Goal: Task Accomplishment & Management: Use online tool/utility

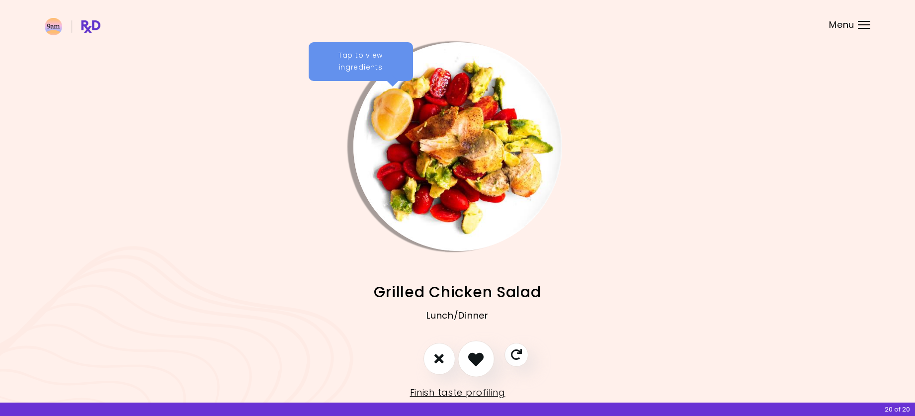
click at [489, 365] on button "I like this recipe" at bounding box center [476, 358] width 37 height 37
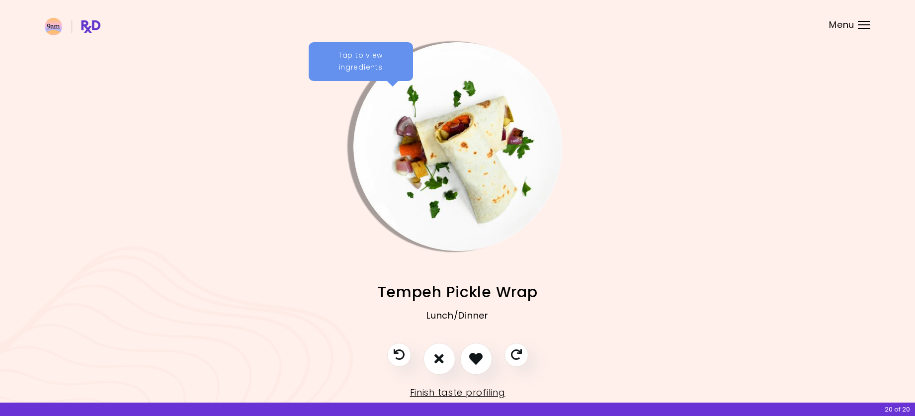
drag, startPoint x: 430, startPoint y: 364, endPoint x: 521, endPoint y: 319, distance: 101.3
click at [498, 327] on div "Tap to view ingredients Grilled Chicken Salad Lunch/Dinner Tempeh Pickle Wrap L…" at bounding box center [457, 221] width 915 height 443
click at [442, 357] on icon "I don't like this recipe" at bounding box center [439, 358] width 11 height 15
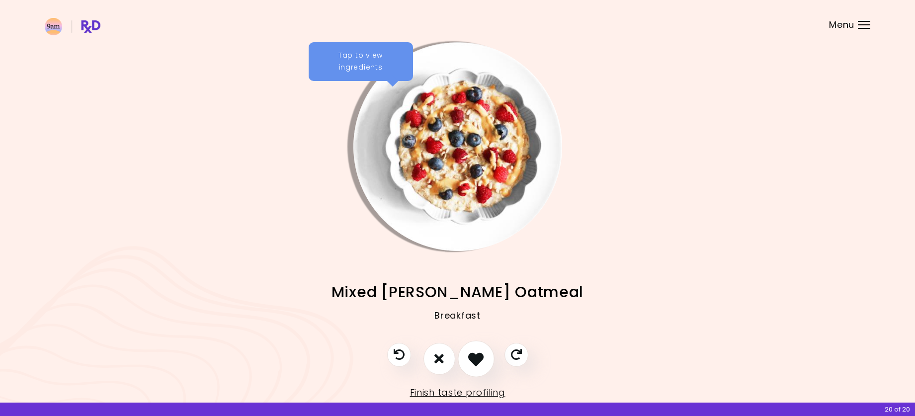
click at [478, 356] on icon "I like this recipe" at bounding box center [475, 358] width 15 height 15
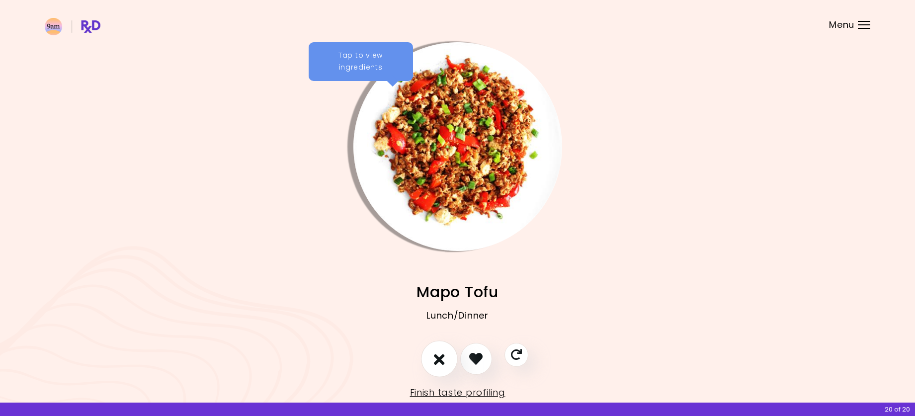
click at [445, 356] on button "I don't like this recipe" at bounding box center [439, 358] width 37 height 37
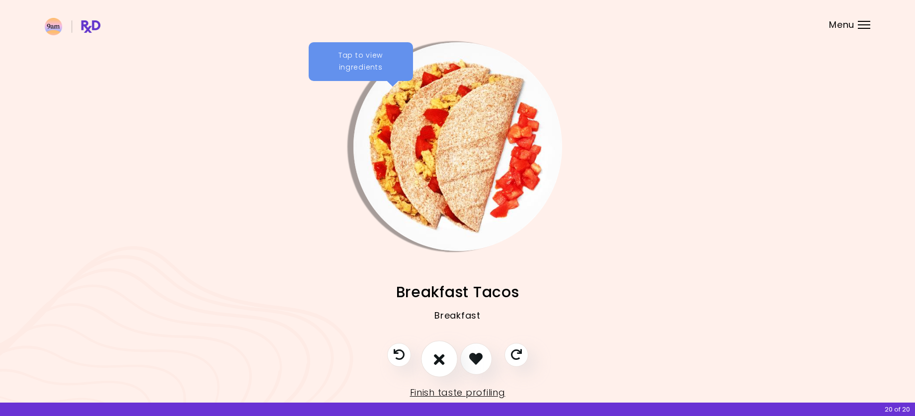
click at [437, 354] on icon "I don't like this recipe" at bounding box center [439, 358] width 11 height 15
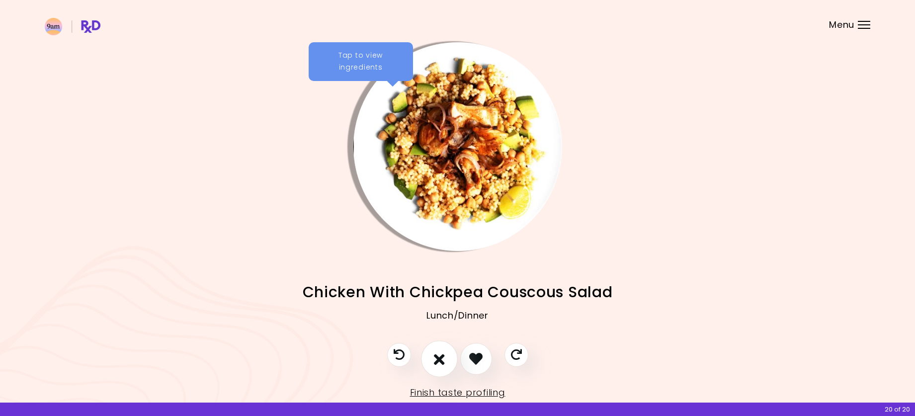
click at [435, 355] on icon "I don't like this recipe" at bounding box center [439, 358] width 11 height 15
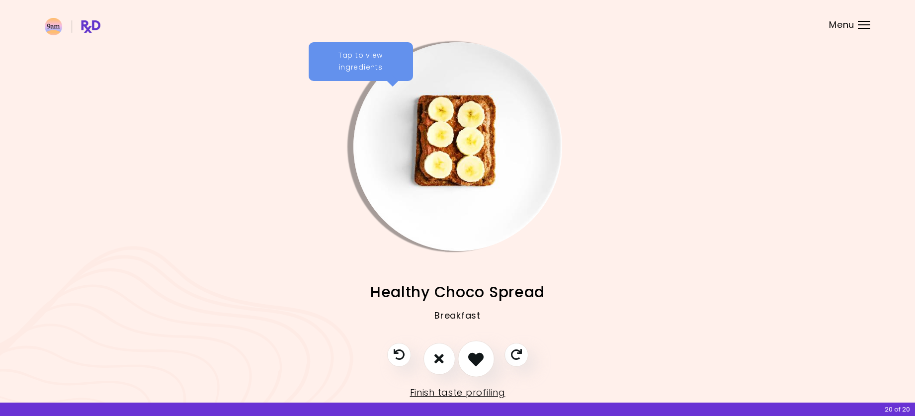
click at [483, 356] on icon "I like this recipe" at bounding box center [475, 358] width 15 height 15
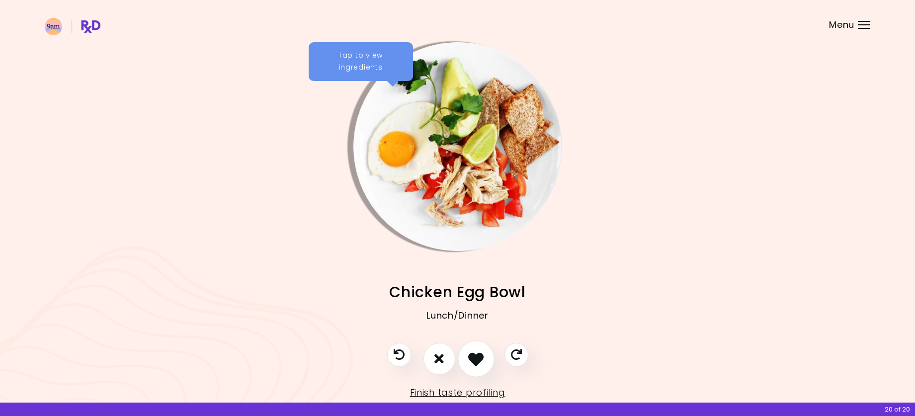
click at [472, 365] on icon "I like this recipe" at bounding box center [475, 358] width 15 height 15
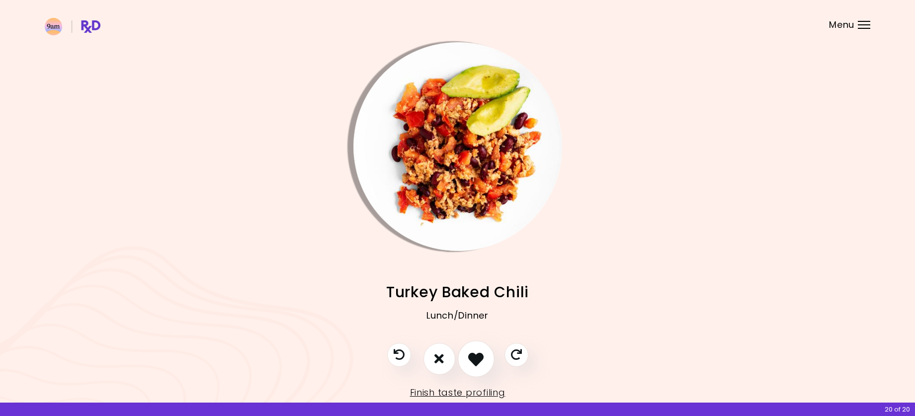
click at [472, 365] on icon "I like this recipe" at bounding box center [475, 358] width 15 height 15
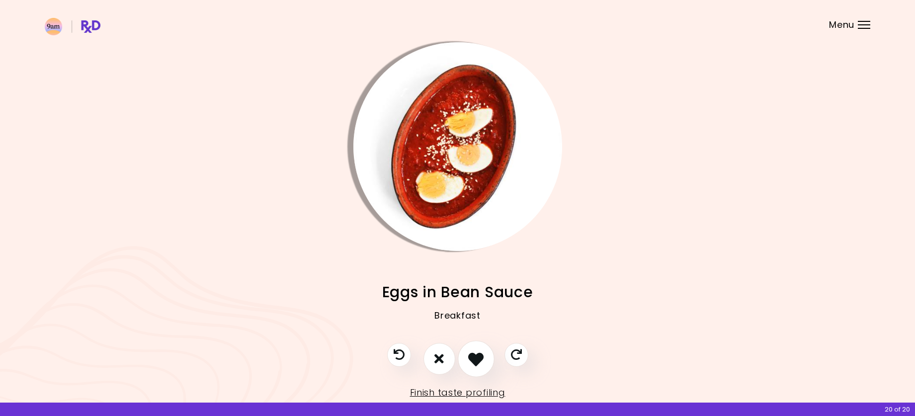
click at [472, 365] on icon "I like this recipe" at bounding box center [475, 358] width 15 height 15
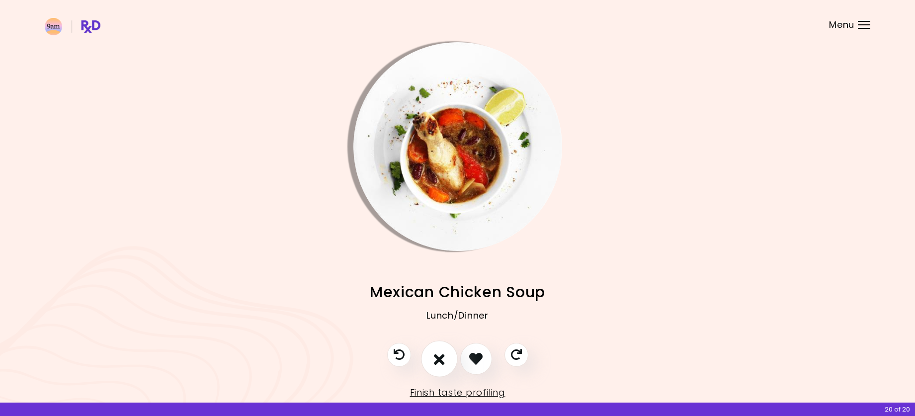
click at [452, 364] on button "I don't like this recipe" at bounding box center [439, 358] width 37 height 37
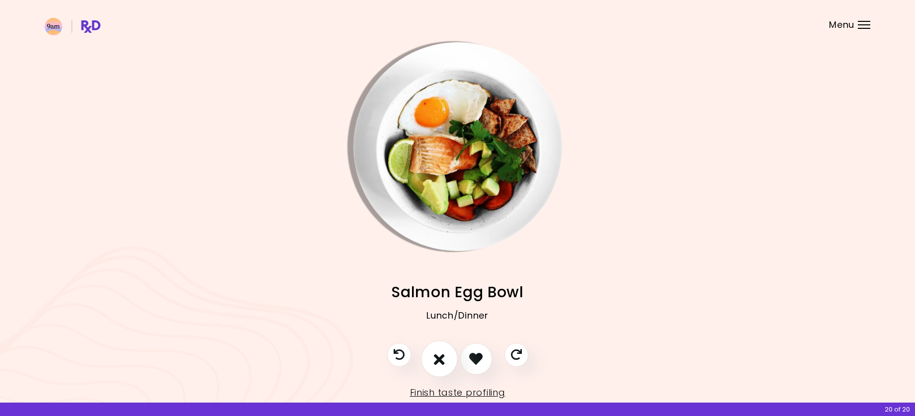
click at [443, 357] on icon "I don't like this recipe" at bounding box center [439, 358] width 11 height 15
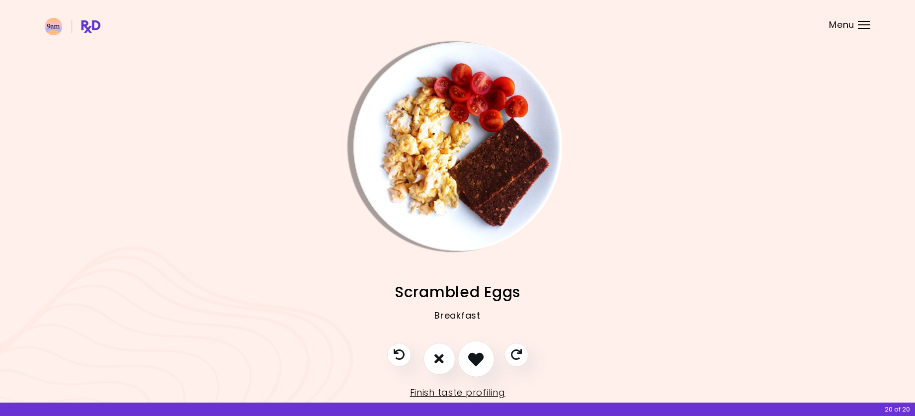
click at [475, 356] on icon "I like this recipe" at bounding box center [475, 358] width 15 height 15
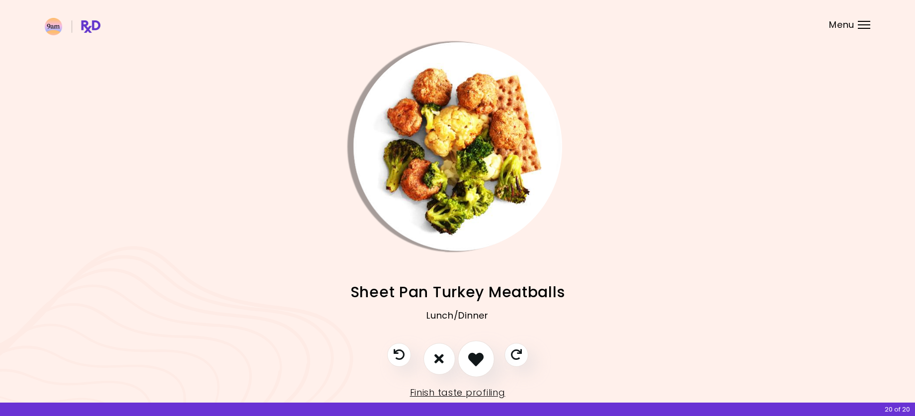
click at [476, 356] on icon "I like this recipe" at bounding box center [475, 358] width 15 height 15
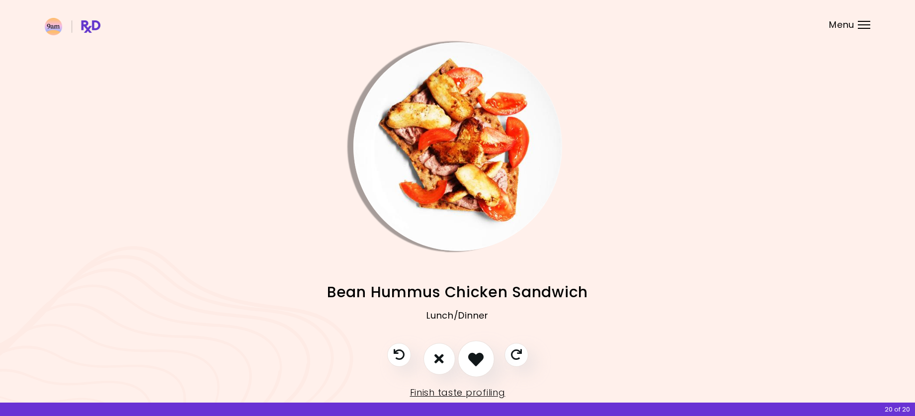
drag, startPoint x: 477, startPoint y: 379, endPoint x: 463, endPoint y: 361, distance: 23.0
click at [462, 361] on button "I like this recipe" at bounding box center [476, 358] width 37 height 37
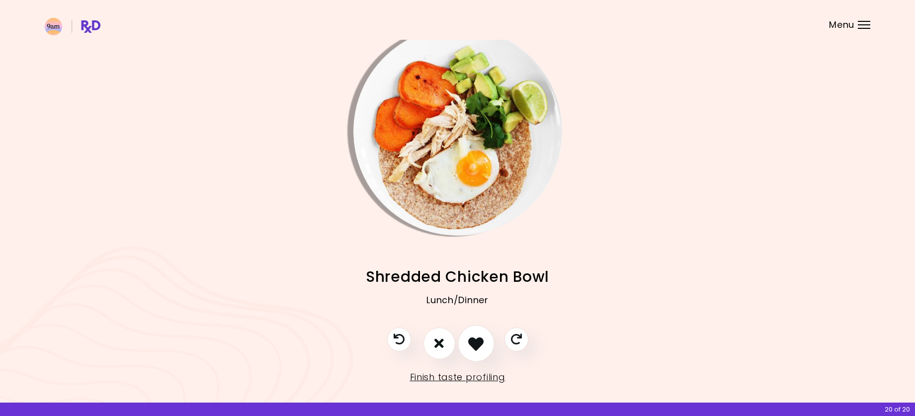
scroll to position [27, 0]
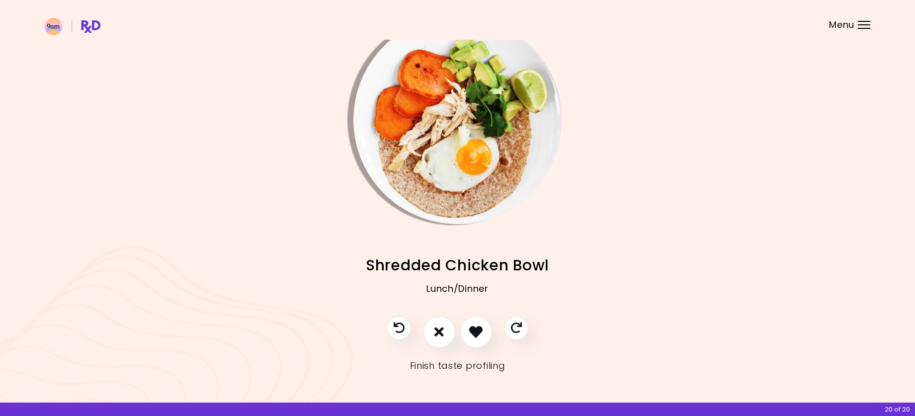
click at [481, 363] on link "Finish taste profiling" at bounding box center [457, 366] width 95 height 16
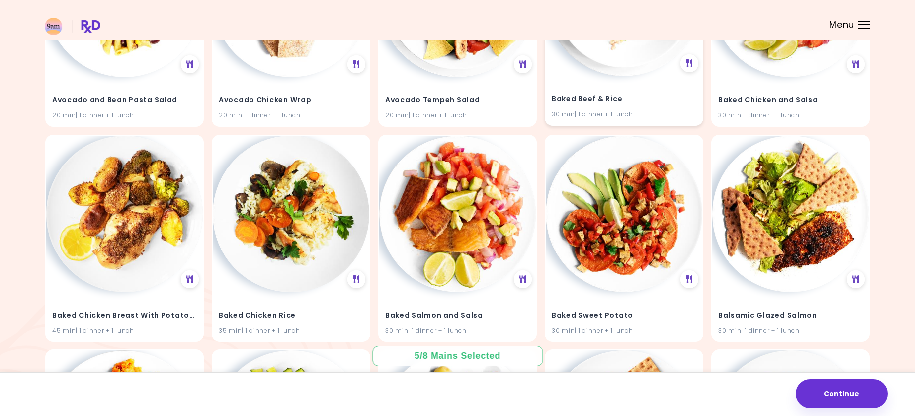
scroll to position [298, 0]
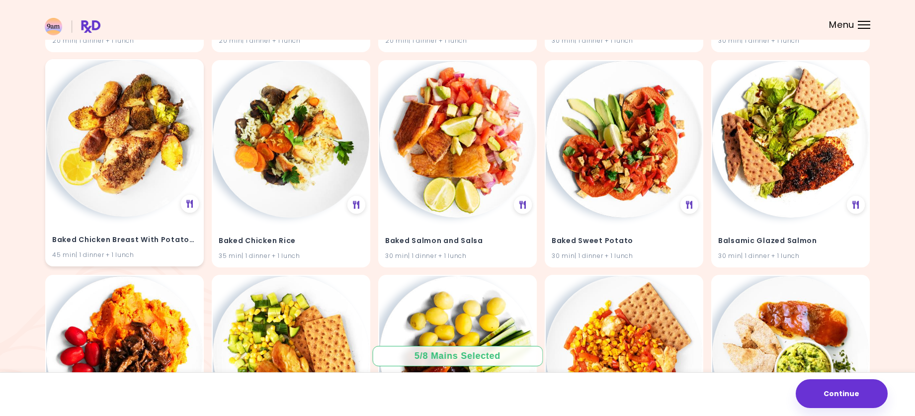
click at [116, 159] on img at bounding box center [124, 138] width 156 height 156
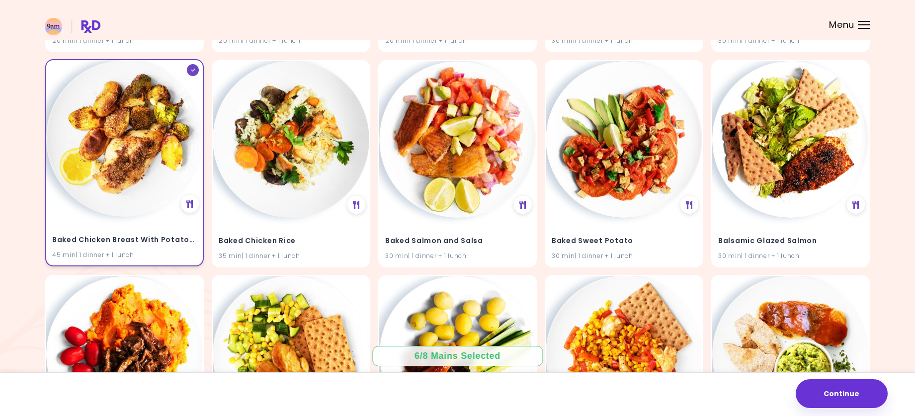
click at [116, 159] on img at bounding box center [124, 138] width 156 height 156
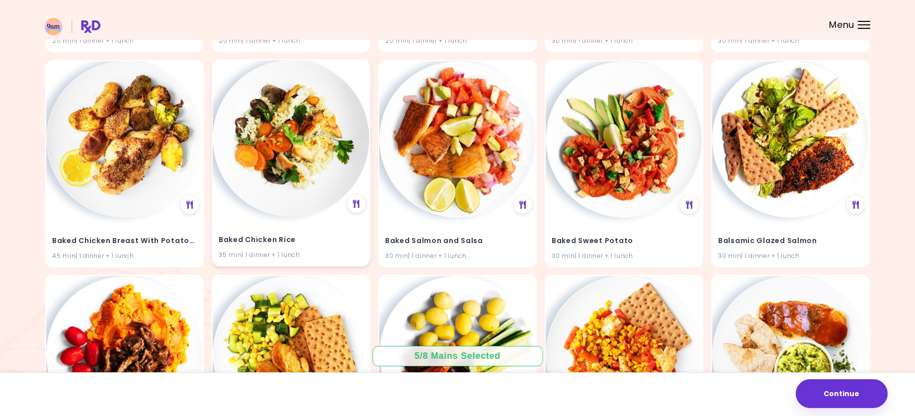
click at [332, 173] on img at bounding box center [291, 138] width 156 height 156
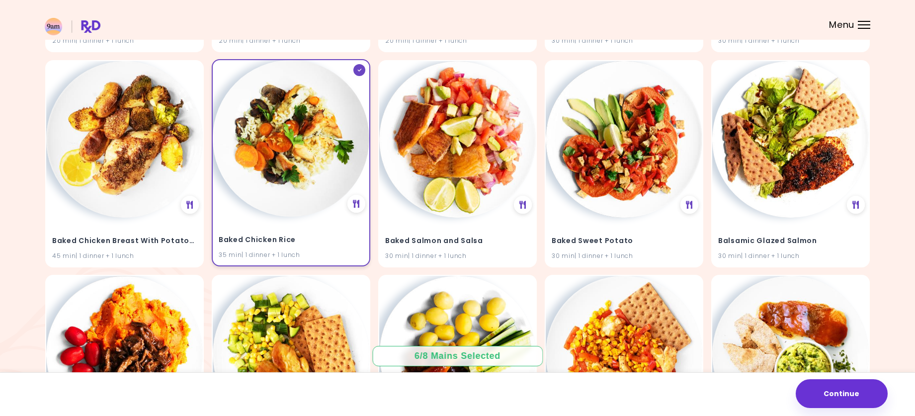
click at [332, 173] on img at bounding box center [291, 138] width 156 height 156
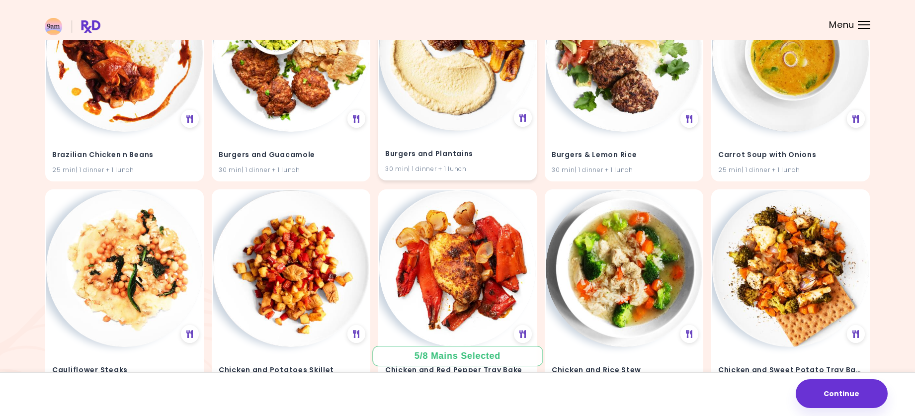
scroll to position [3130, 0]
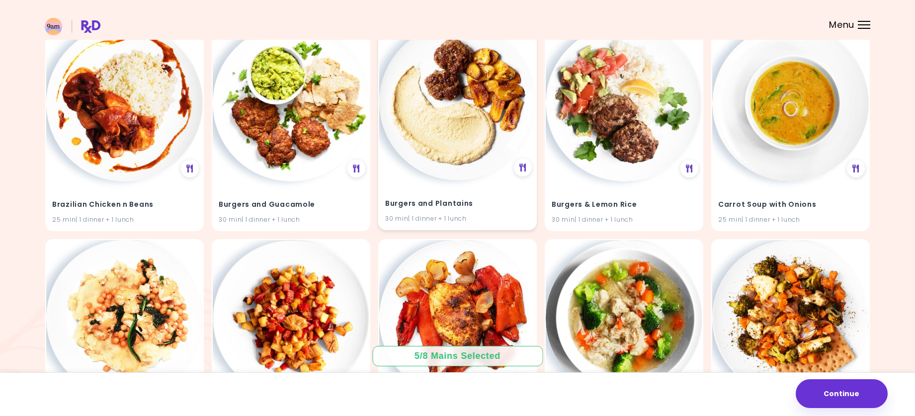
click at [466, 110] on img at bounding box center [457, 102] width 156 height 156
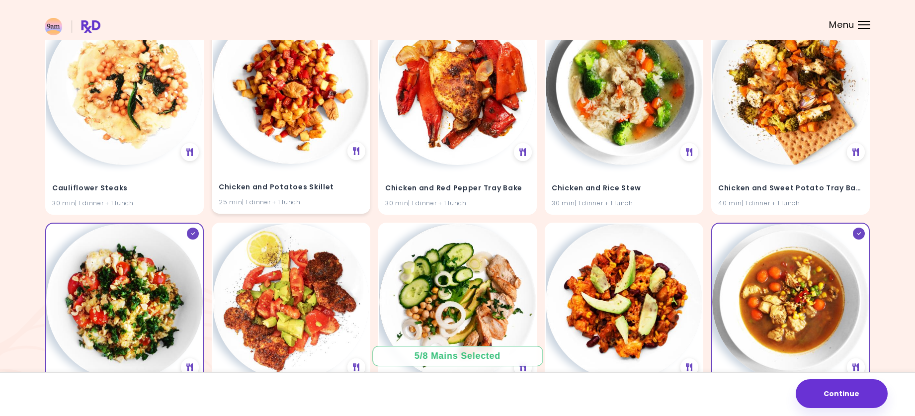
scroll to position [3279, 0]
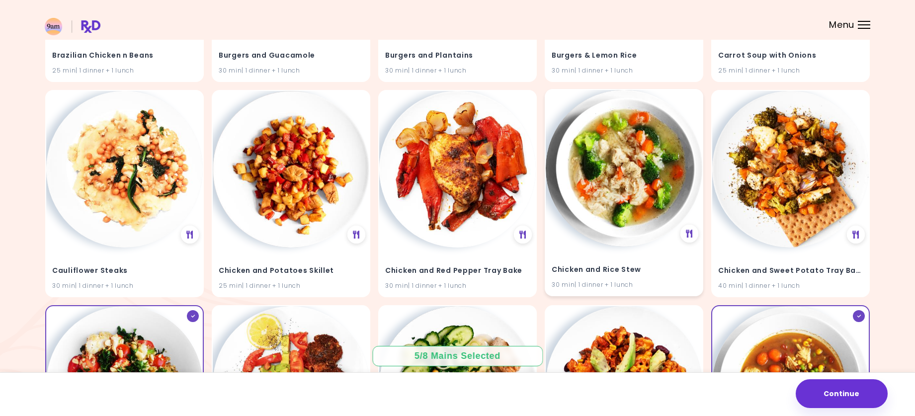
click at [600, 205] on img at bounding box center [623, 168] width 156 height 156
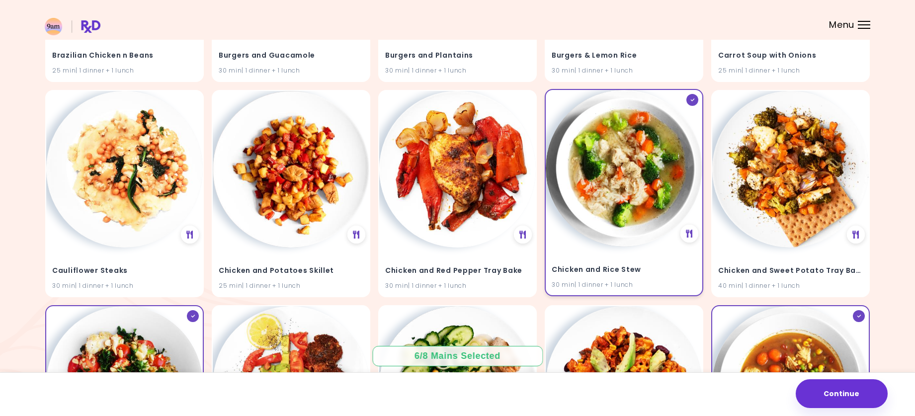
click at [653, 214] on img at bounding box center [623, 168] width 156 height 156
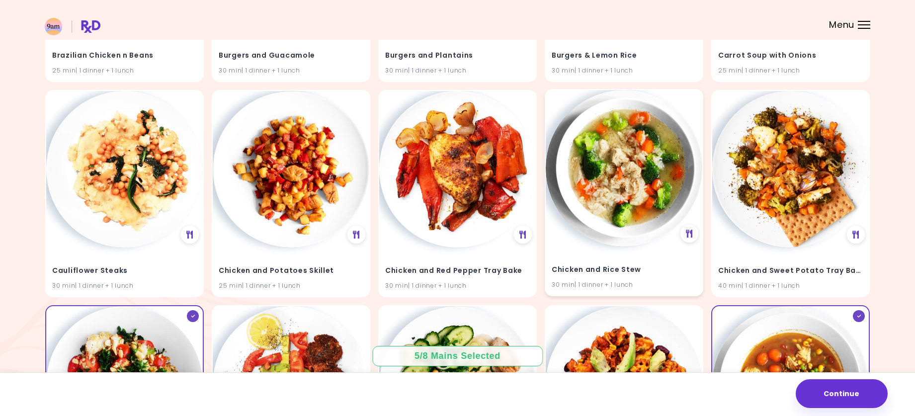
click at [656, 212] on img at bounding box center [623, 168] width 156 height 156
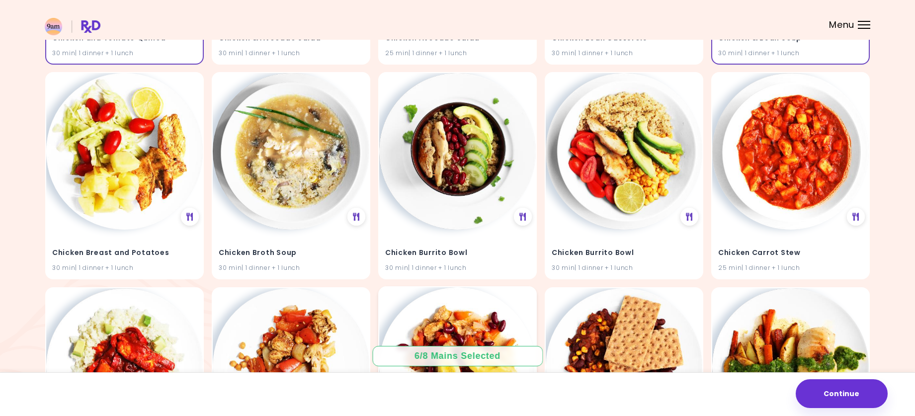
scroll to position [3726, 0]
click at [458, 199] on img at bounding box center [457, 151] width 156 height 156
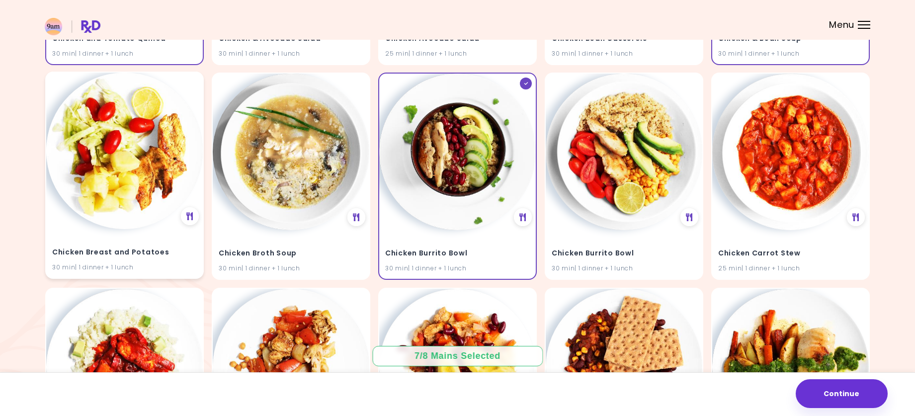
click at [147, 176] on img at bounding box center [124, 151] width 156 height 156
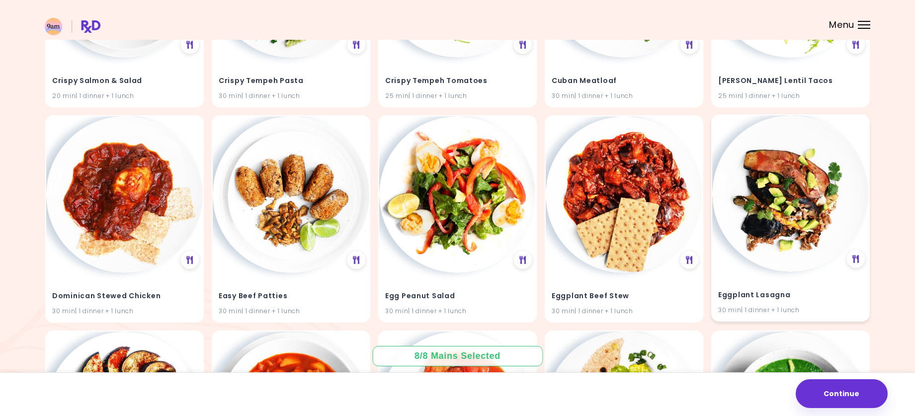
scroll to position [7816, 0]
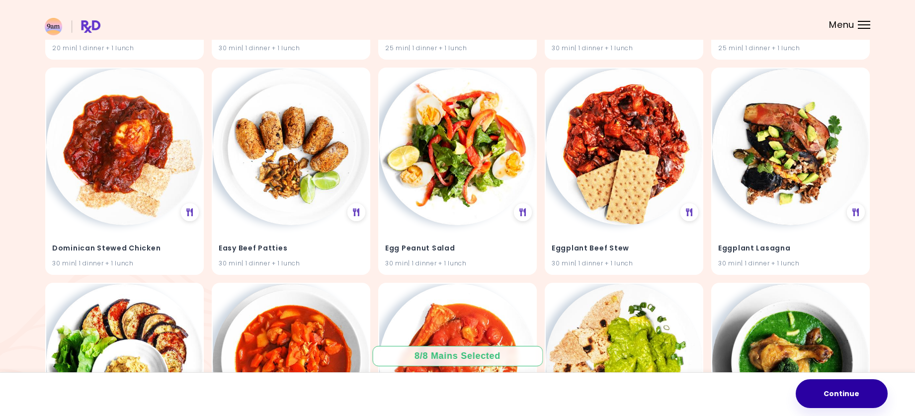
click at [874, 391] on button "Continue" at bounding box center [841, 393] width 92 height 29
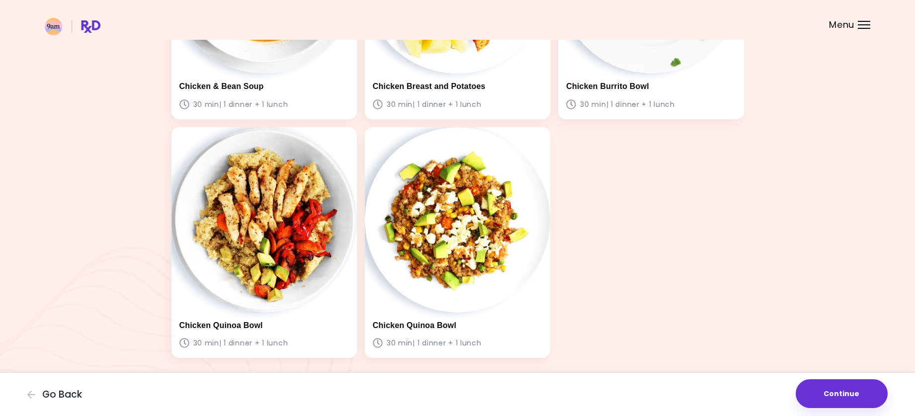
scroll to position [477, 0]
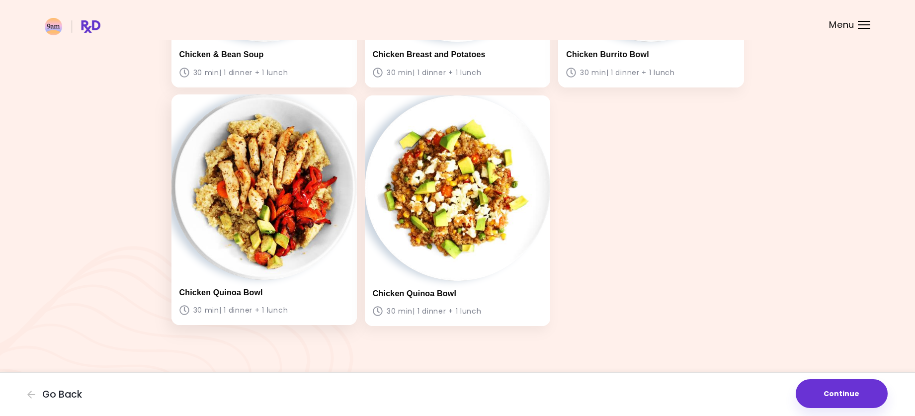
click at [297, 196] on img at bounding box center [263, 186] width 185 height 185
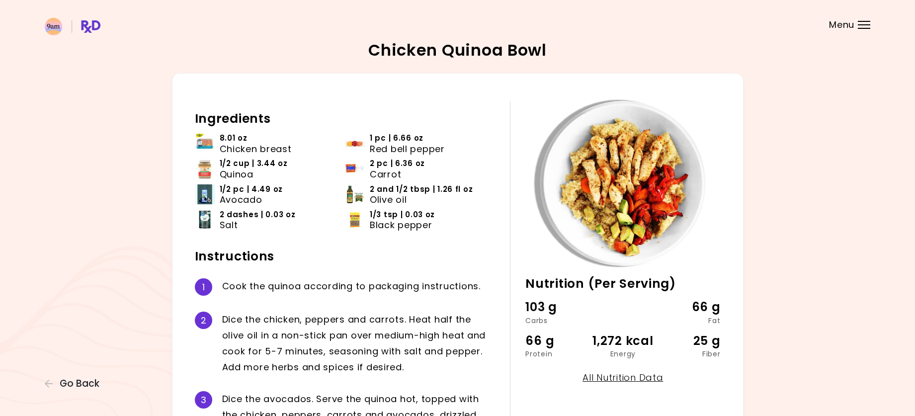
drag, startPoint x: 875, startPoint y: 19, endPoint x: 863, endPoint y: 24, distance: 12.7
click at [874, 19] on header at bounding box center [457, 20] width 915 height 40
click at [861, 24] on div at bounding box center [863, 24] width 12 height 1
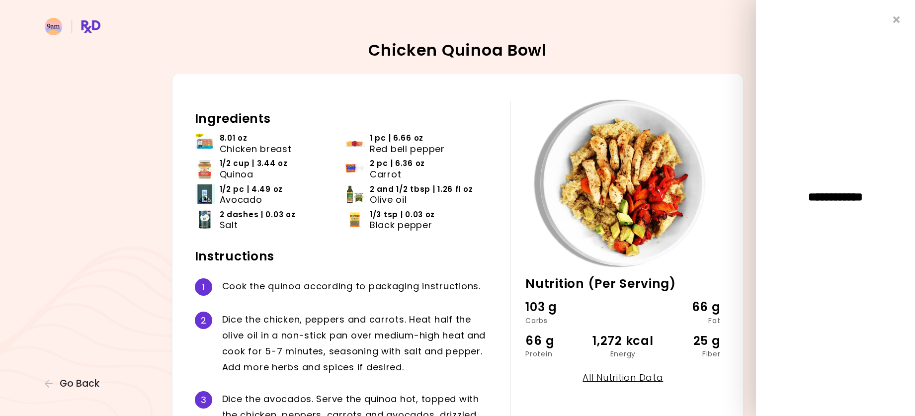
click at [503, 39] on header at bounding box center [457, 20] width 915 height 40
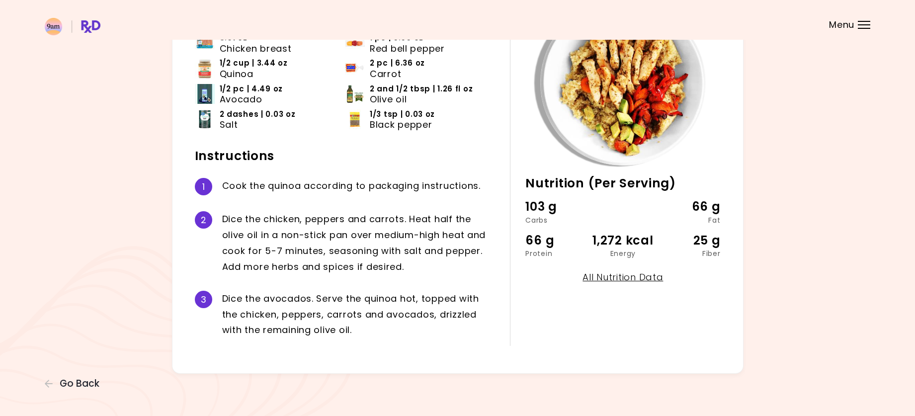
scroll to position [1, 0]
